Goal: Navigation & Orientation: Find specific page/section

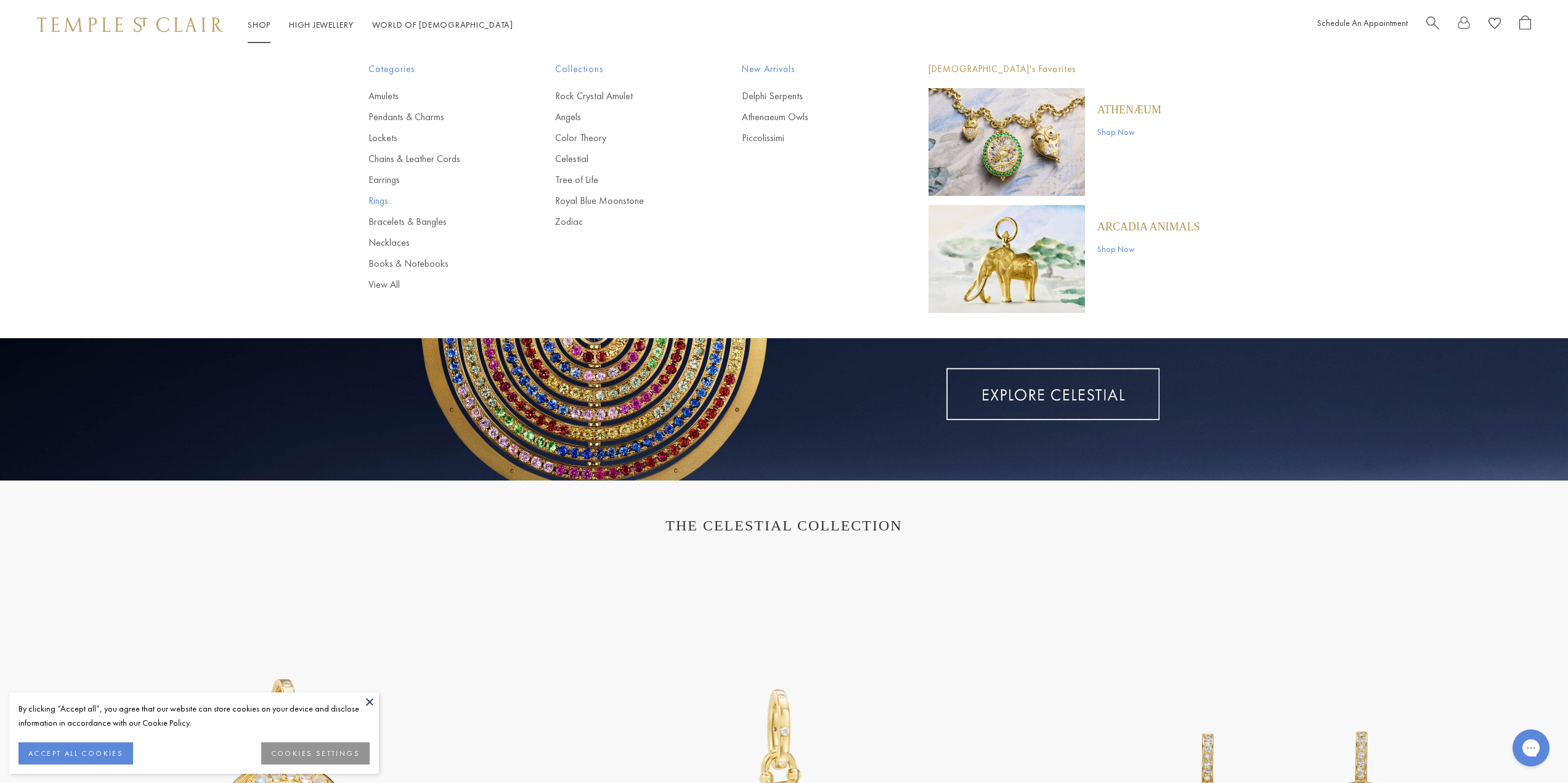
click at [383, 205] on link "Rings" at bounding box center [437, 201] width 137 height 14
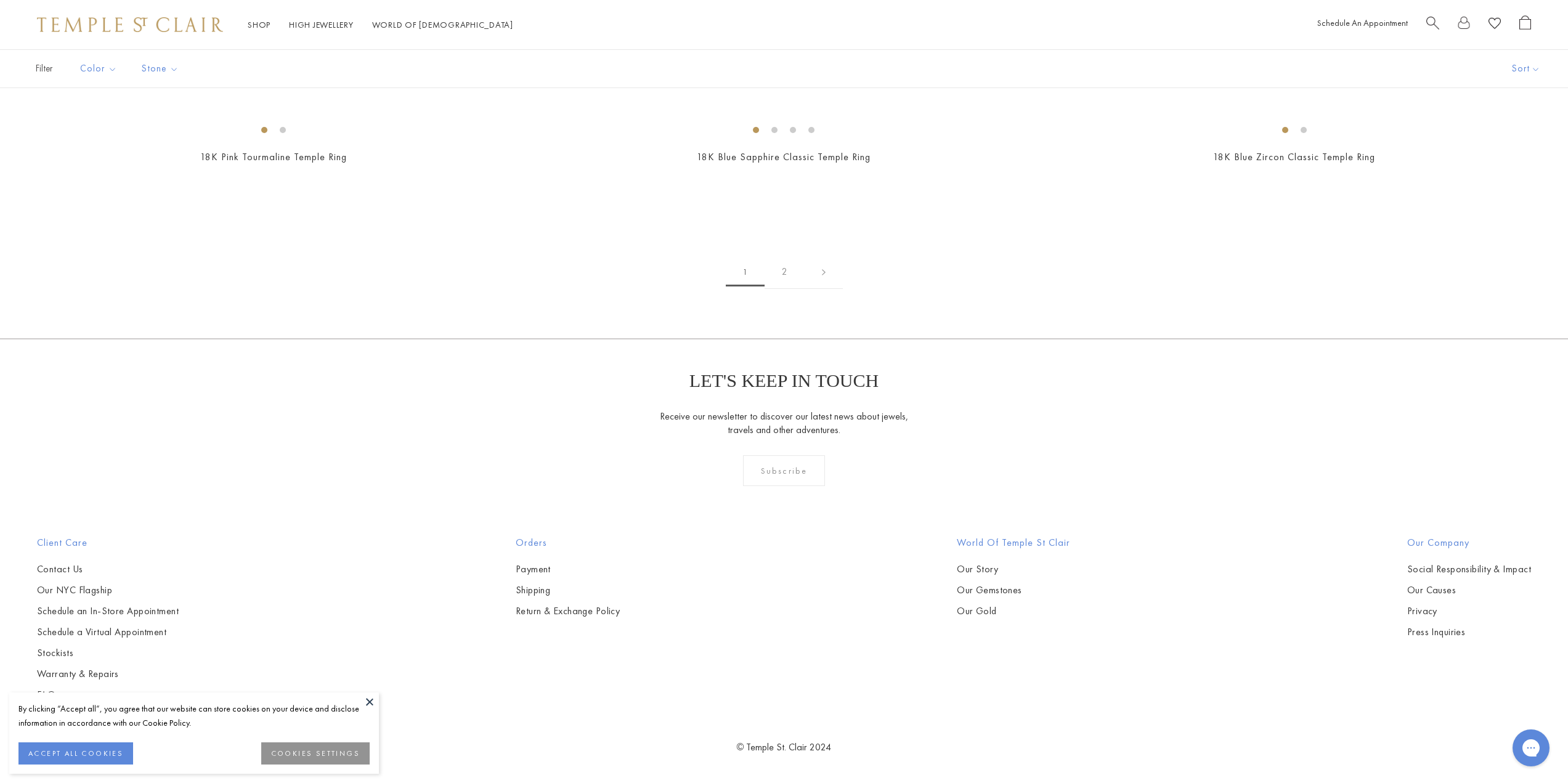
scroll to position [7697, 0]
click at [784, 289] on link "2" at bounding box center [784, 272] width 40 height 34
